Goal: Check status: Check status

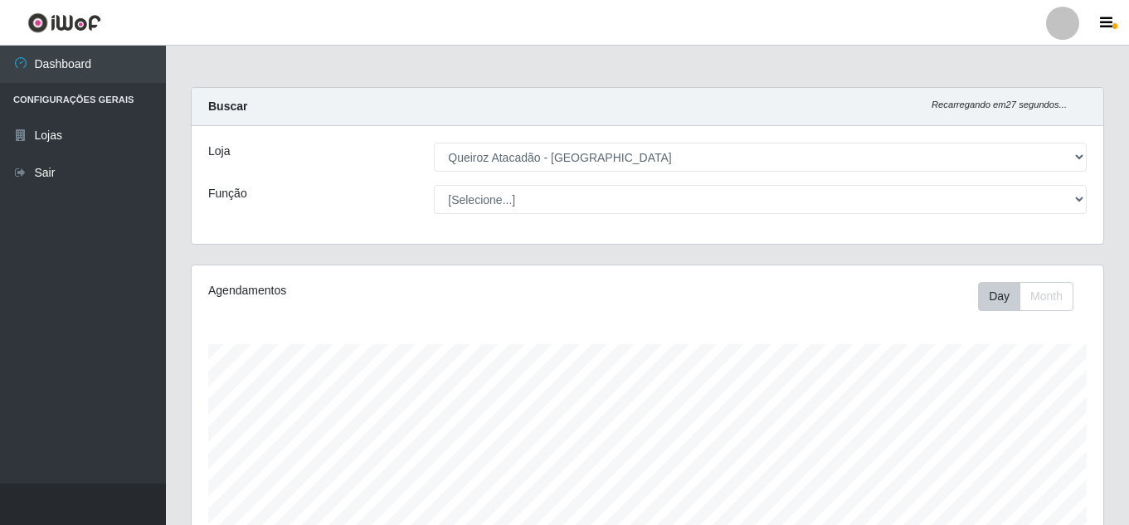
select select "462"
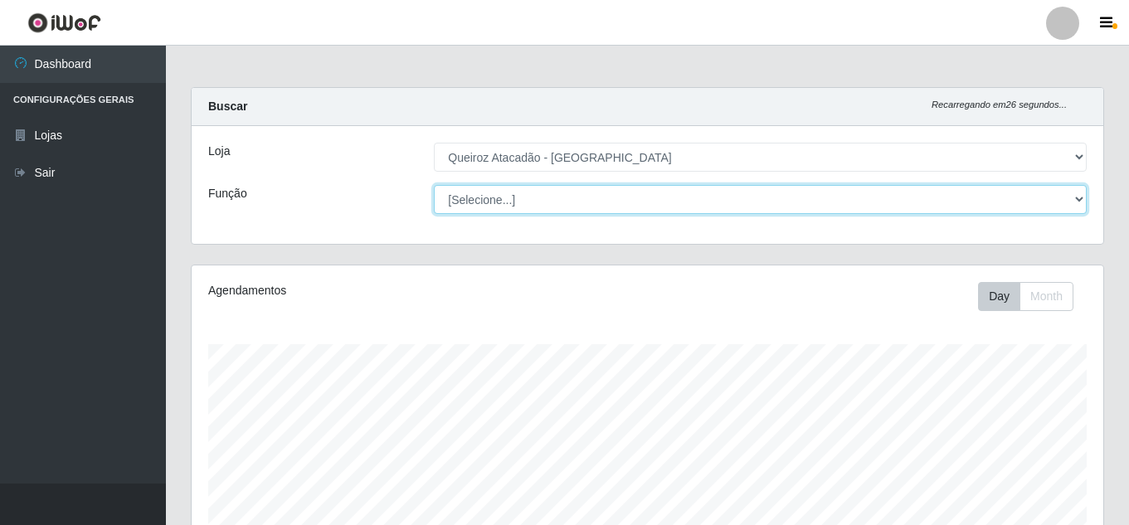
click at [1083, 199] on select "[Selecione...] ASG ASG + Embalador Embalador + Embalador ++ Operador de Caixa O…" at bounding box center [760, 199] width 653 height 29
select select "22"
click at [434, 185] on select "[Selecione...] ASG ASG + Embalador Embalador + Embalador ++ Operador de Caixa O…" at bounding box center [760, 199] width 653 height 29
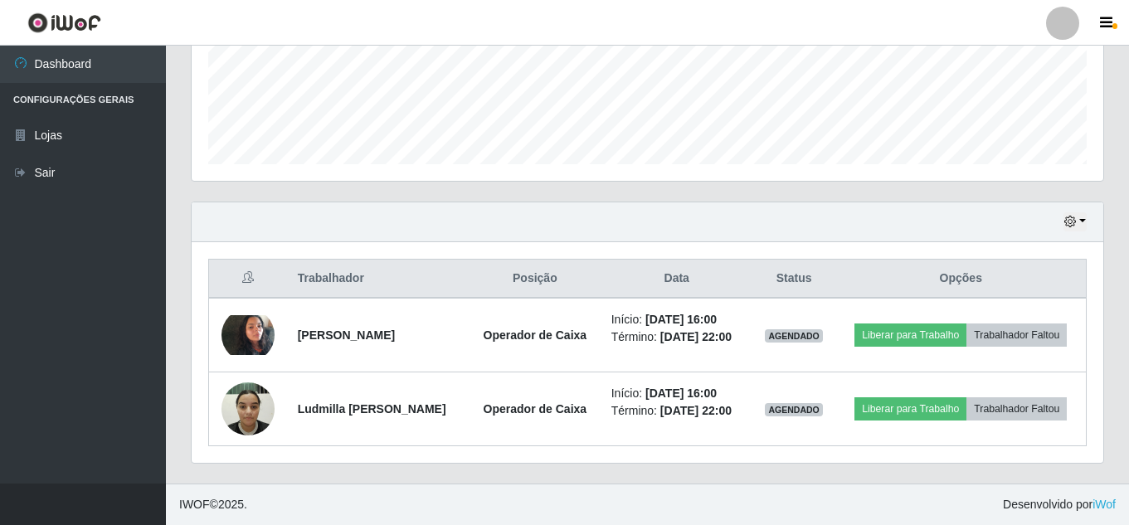
scroll to position [454, 0]
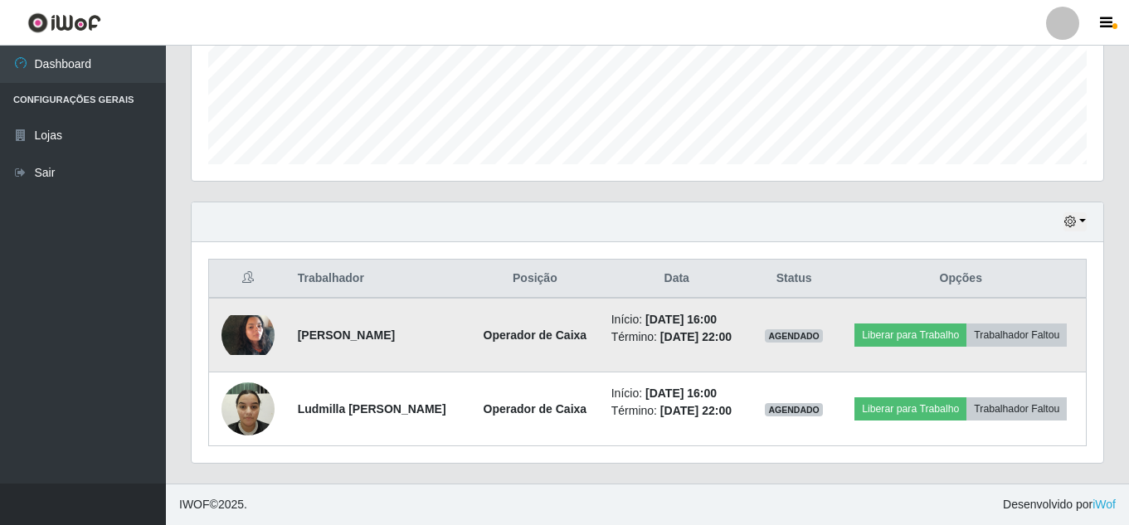
click at [264, 315] on img at bounding box center [248, 335] width 53 height 40
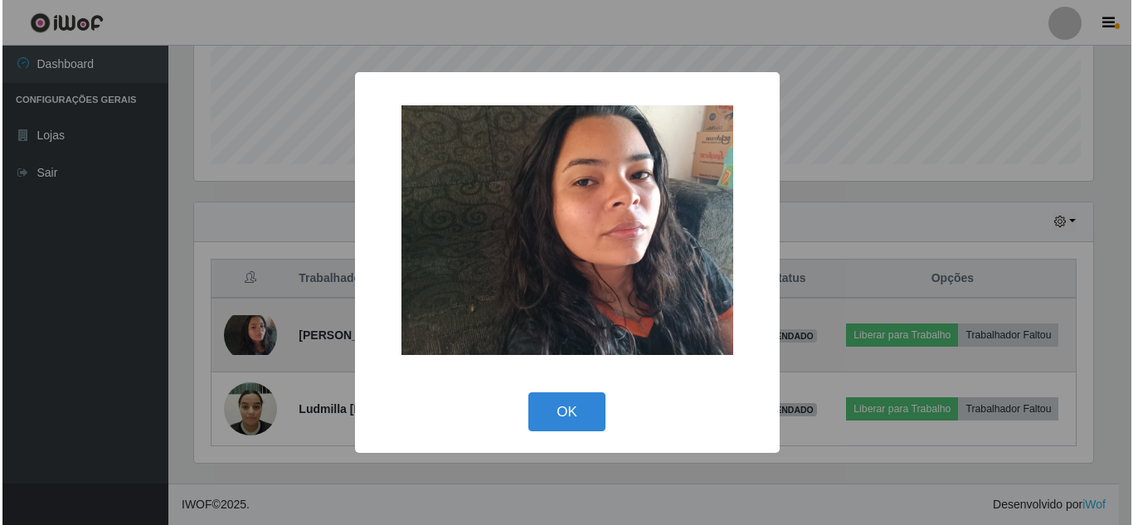
scroll to position [344, 904]
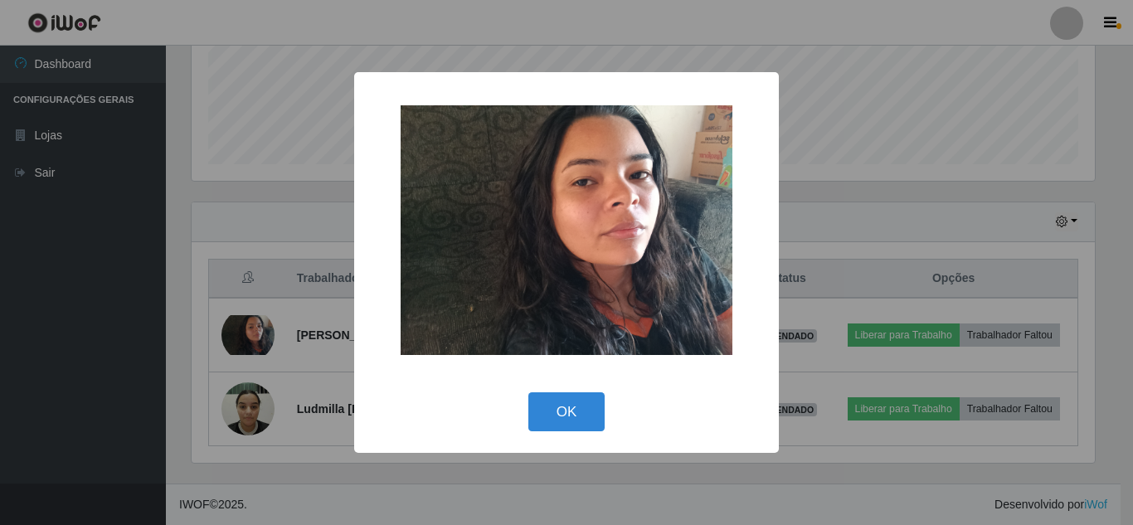
click at [238, 413] on div "× OK Cancel" at bounding box center [566, 262] width 1133 height 525
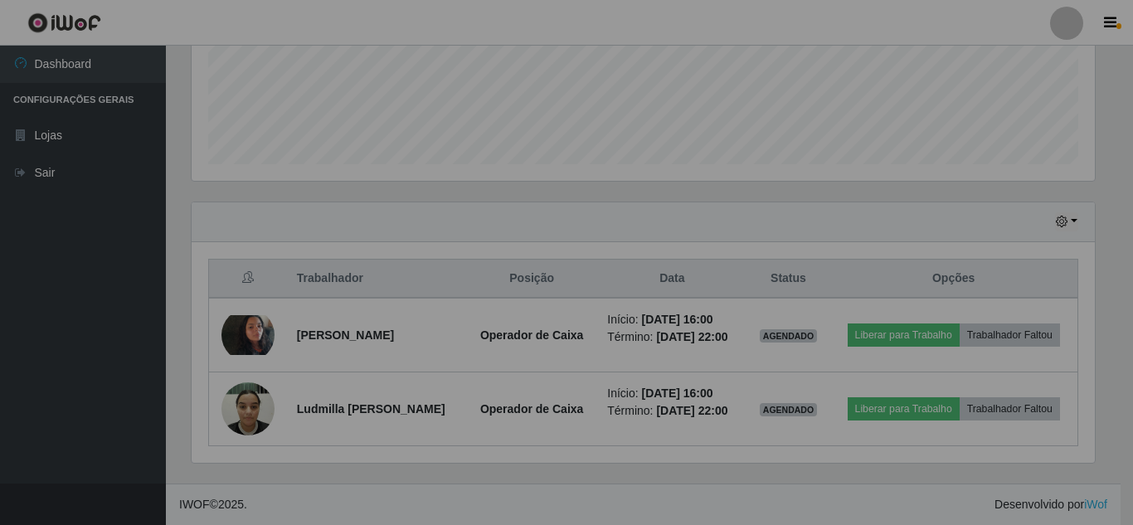
scroll to position [344, 912]
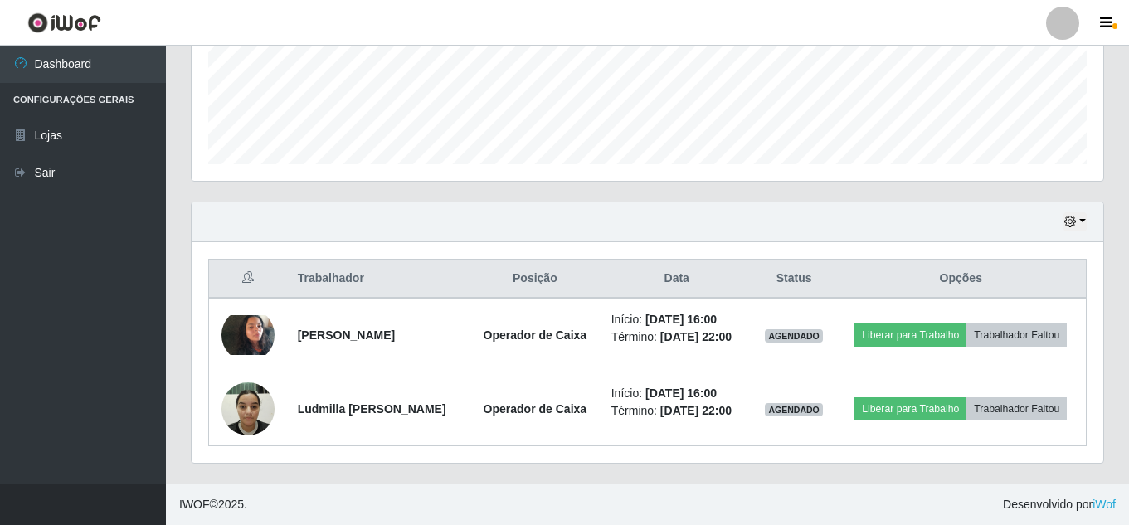
click at [238, 413] on img at bounding box center [248, 408] width 53 height 71
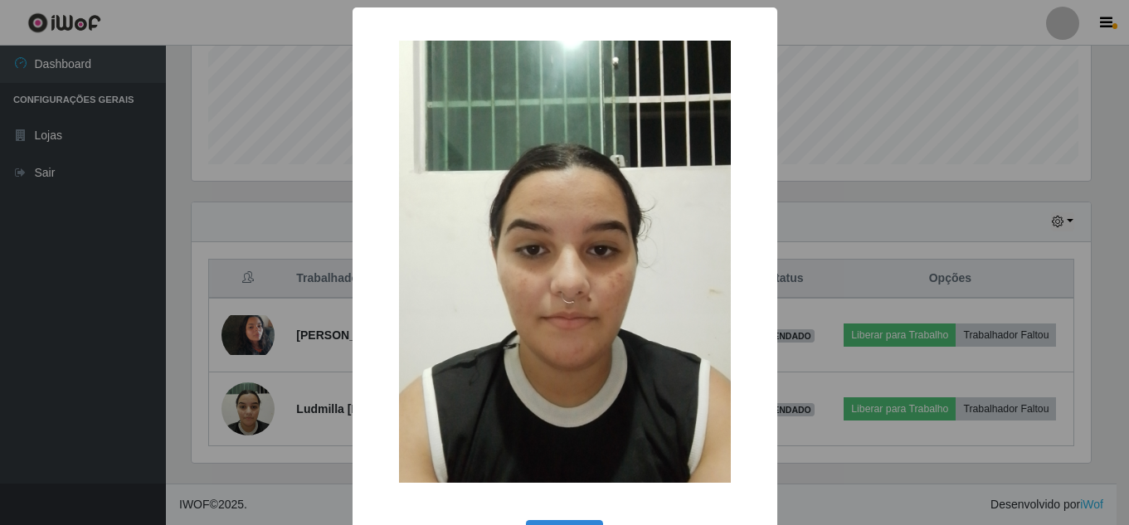
scroll to position [344, 904]
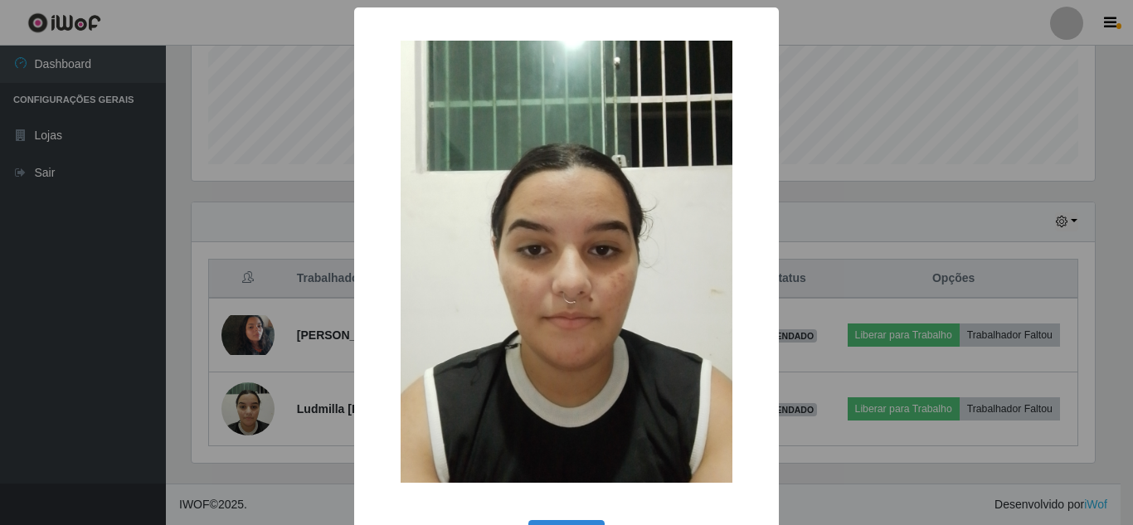
click at [238, 413] on div "× OK Cancel" at bounding box center [566, 262] width 1133 height 525
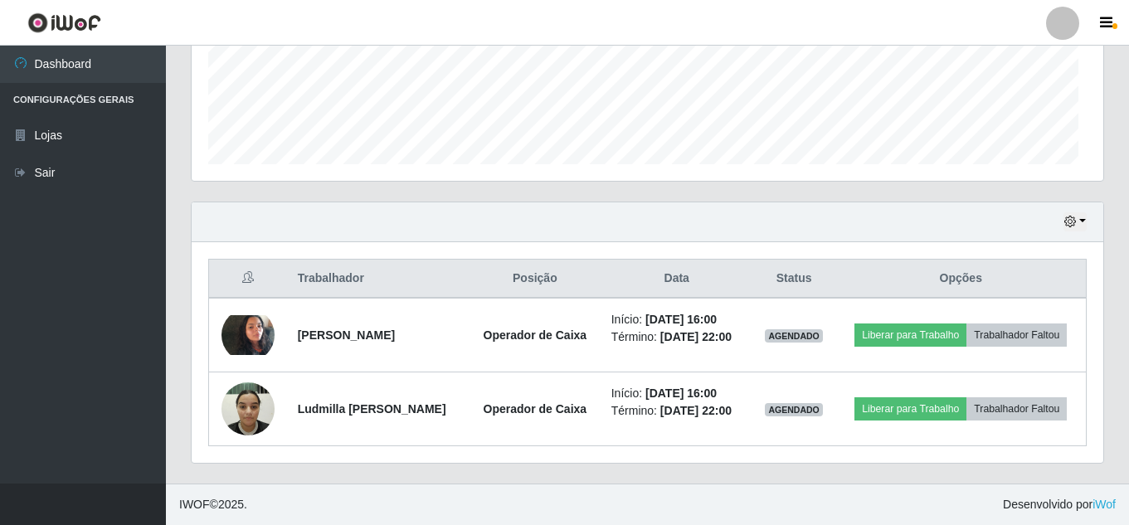
scroll to position [344, 912]
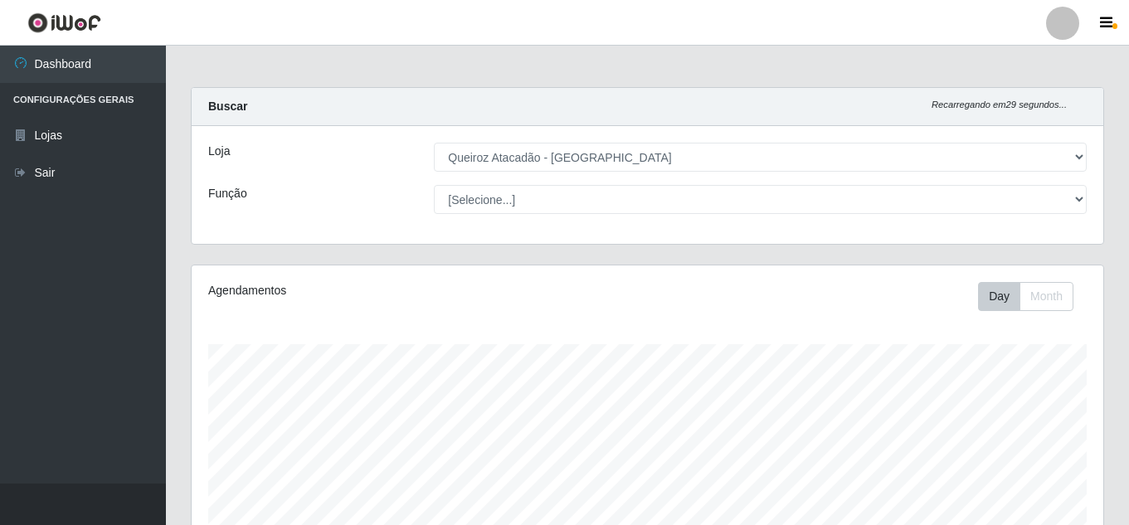
select select "462"
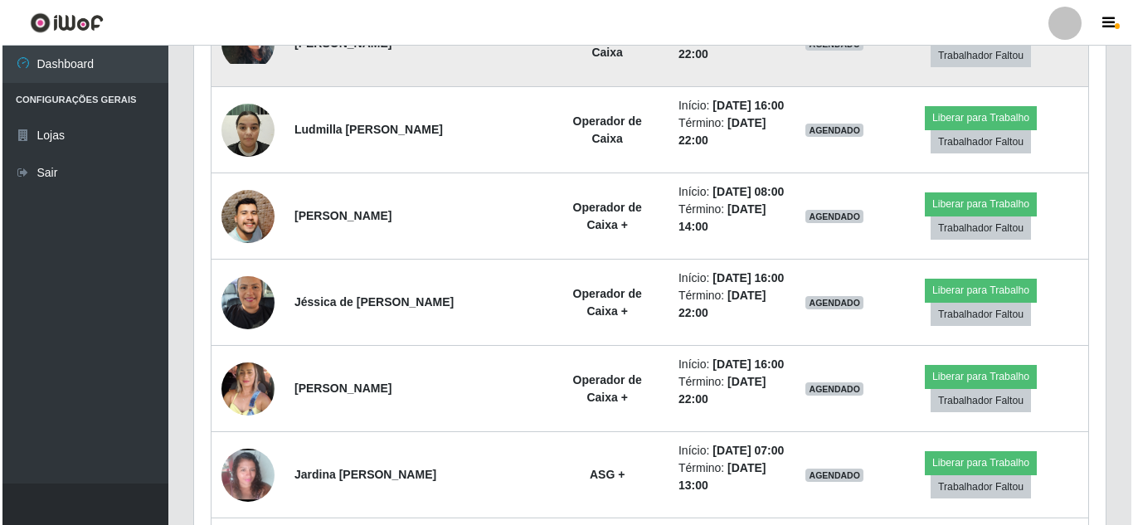
scroll to position [736, 0]
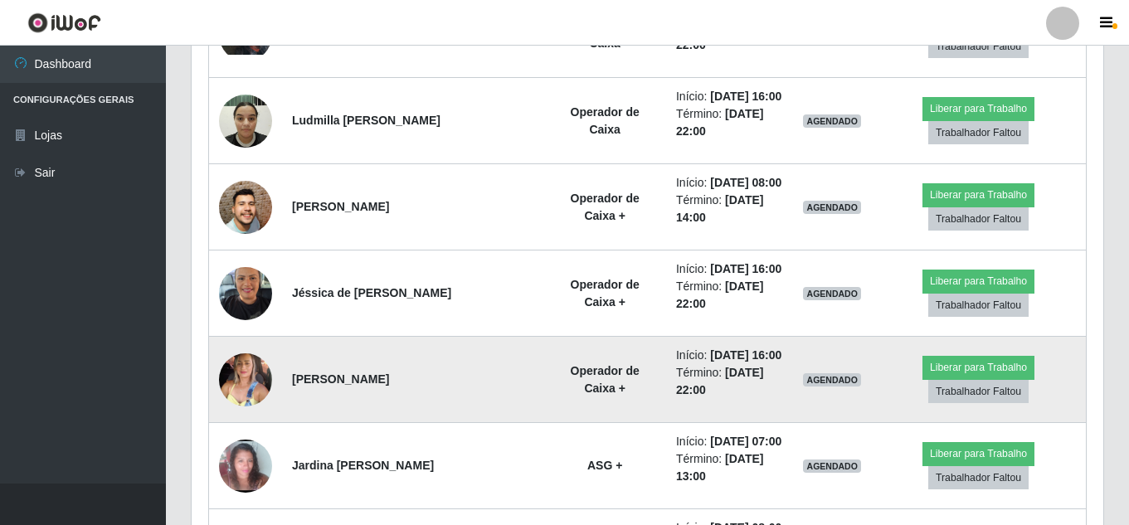
click at [242, 377] on img at bounding box center [245, 379] width 53 height 71
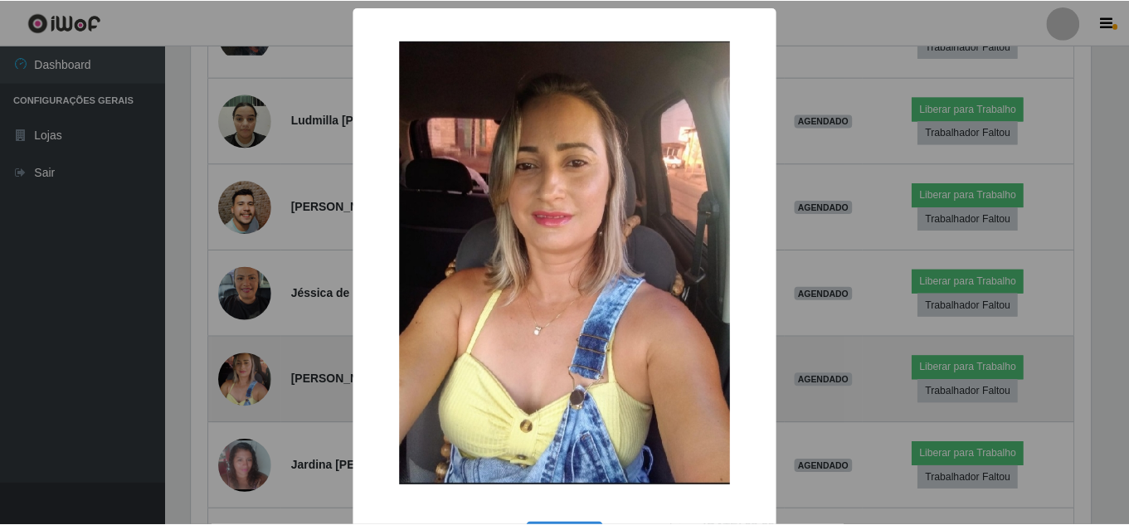
scroll to position [344, 904]
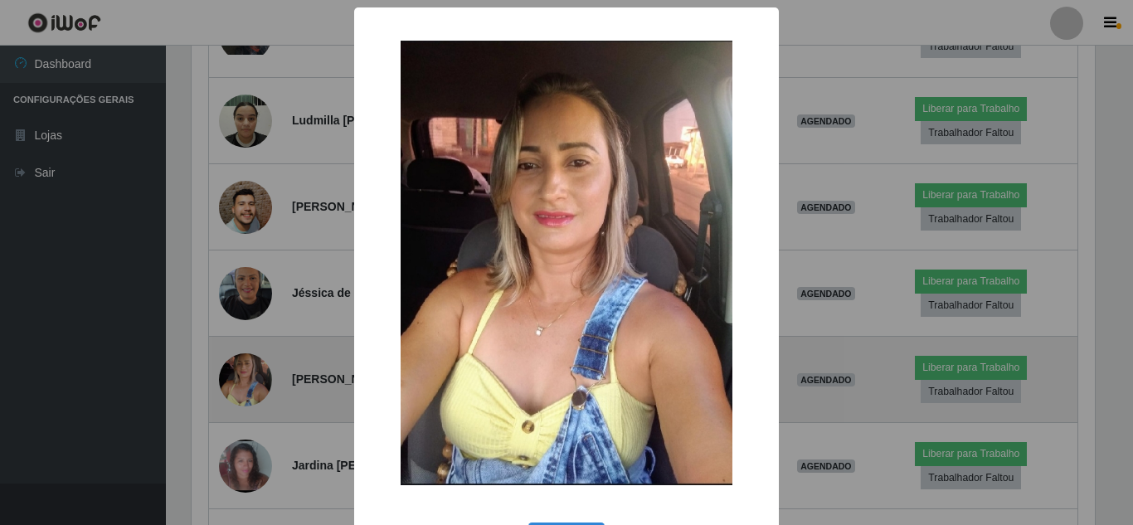
click at [242, 377] on div "× OK Cancel" at bounding box center [566, 262] width 1133 height 525
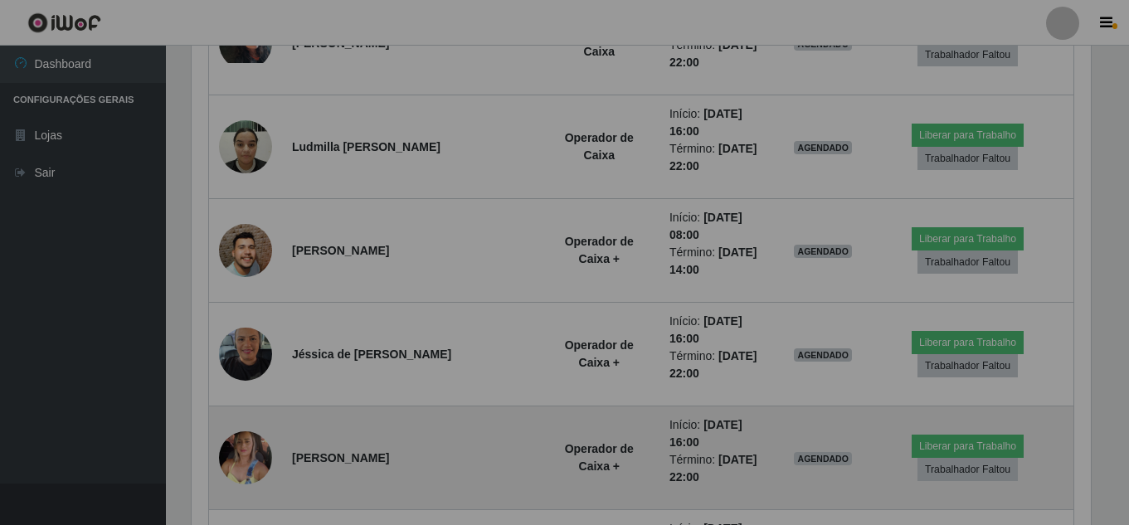
scroll to position [344, 912]
